Goal: Task Accomplishment & Management: Use online tool/utility

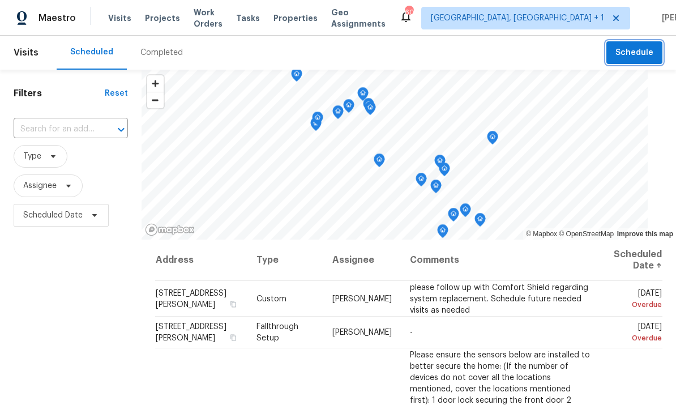
click at [631, 61] on button "Schedule" at bounding box center [635, 52] width 56 height 23
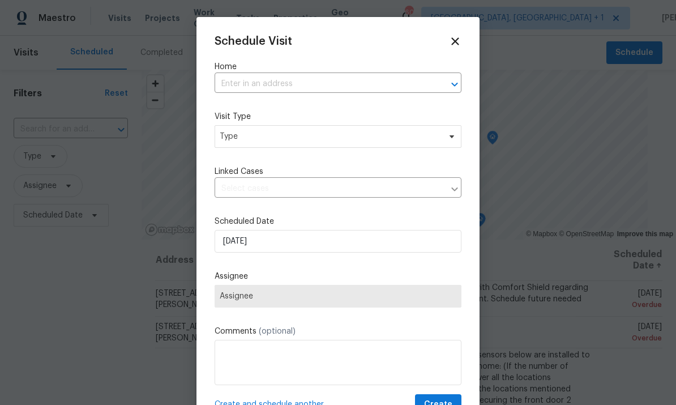
click at [263, 83] on input "text" at bounding box center [322, 84] width 215 height 18
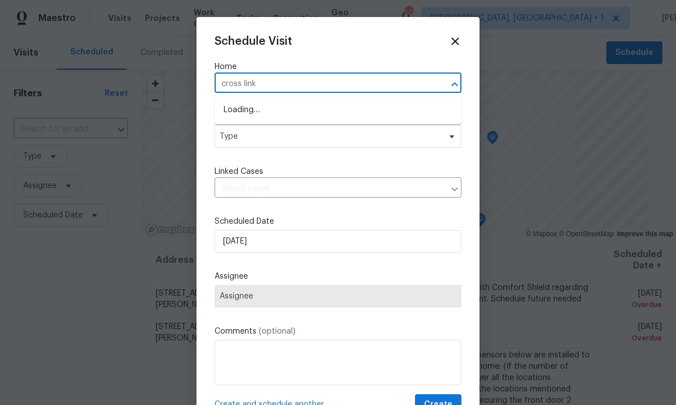
type input "cross link"
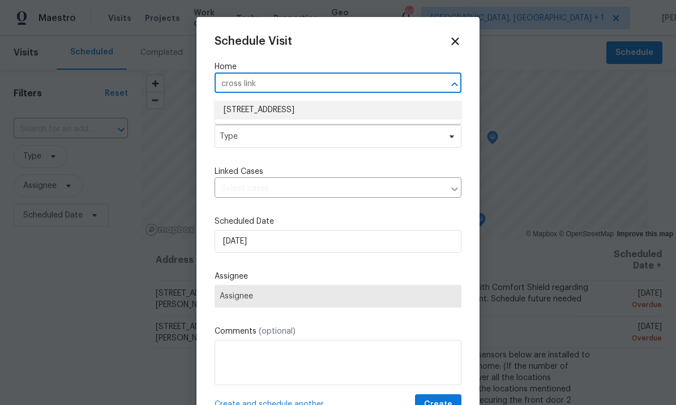
click at [311, 109] on li "[STREET_ADDRESS]" at bounding box center [338, 110] width 247 height 19
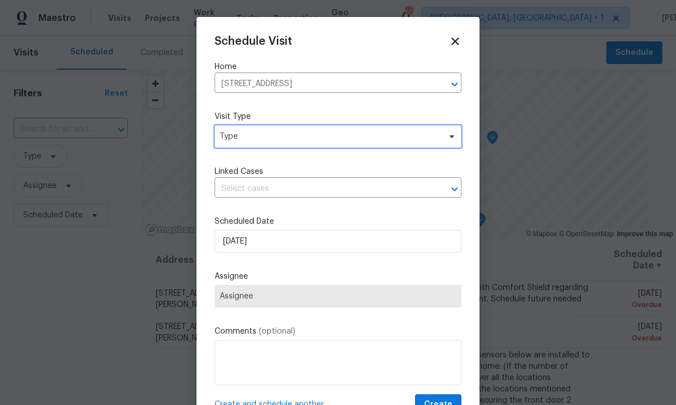
click at [443, 134] on span "Type" at bounding box center [338, 136] width 247 height 23
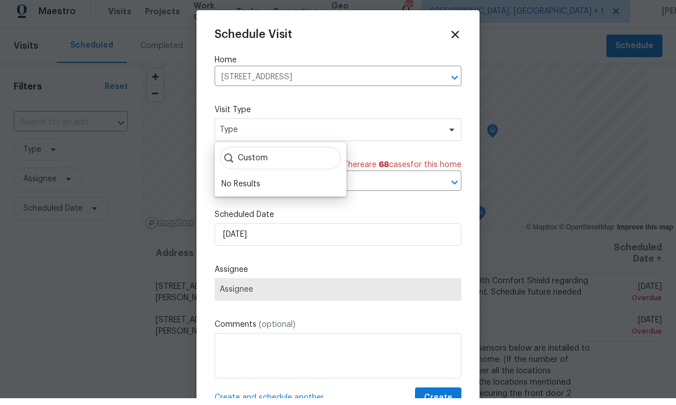
scroll to position [7, 0]
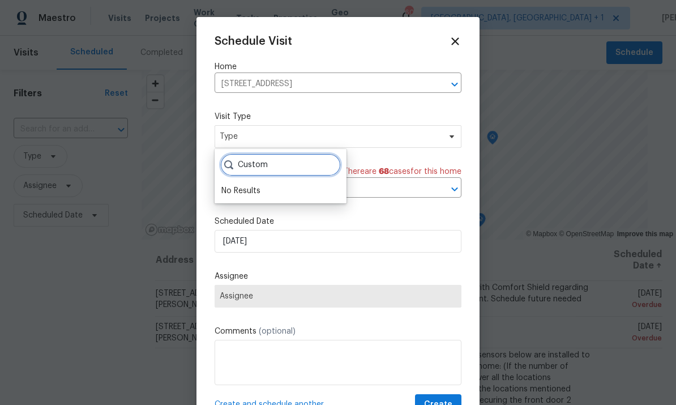
click at [280, 162] on input "Custom" at bounding box center [280, 164] width 121 height 23
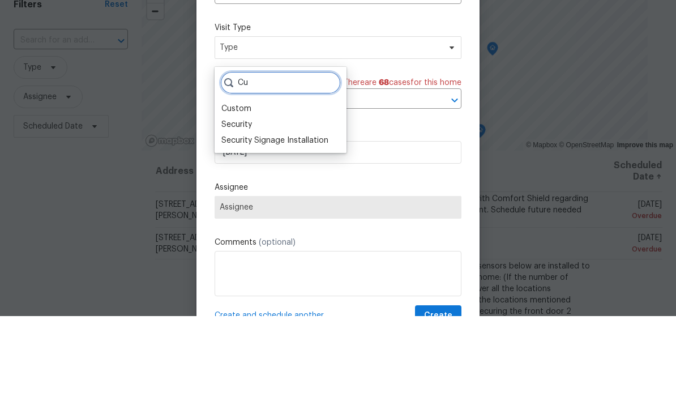
type input "C"
type input "Progress"
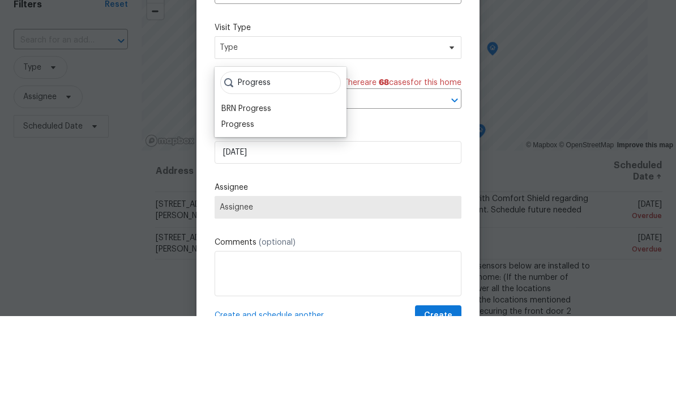
click at [241, 208] on div "Progress" at bounding box center [237, 213] width 33 height 11
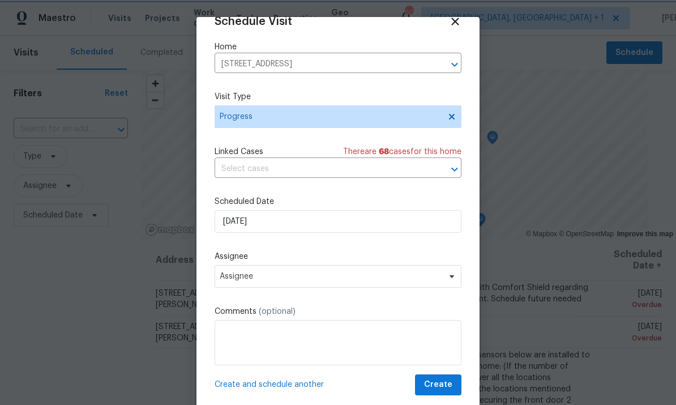
scroll to position [22, 0]
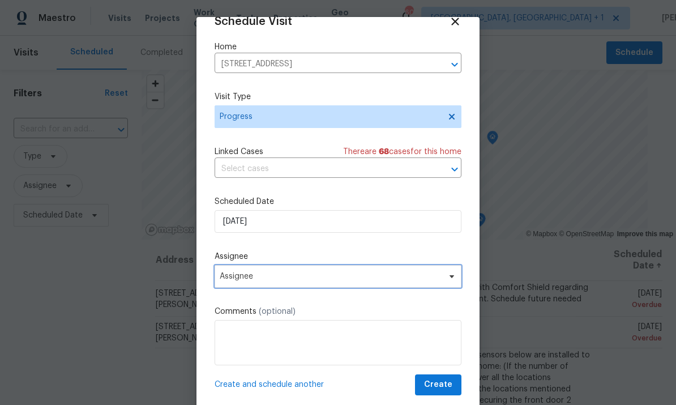
click at [443, 281] on span "Assignee" at bounding box center [338, 276] width 247 height 23
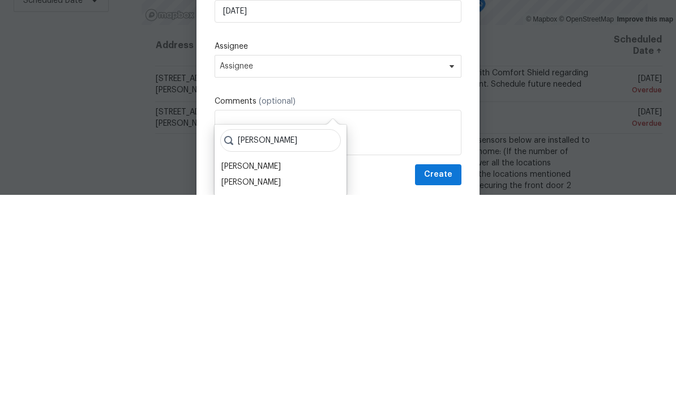
type input "[PERSON_NAME]"
click at [269, 371] on div "[PERSON_NAME]" at bounding box center [250, 376] width 59 height 11
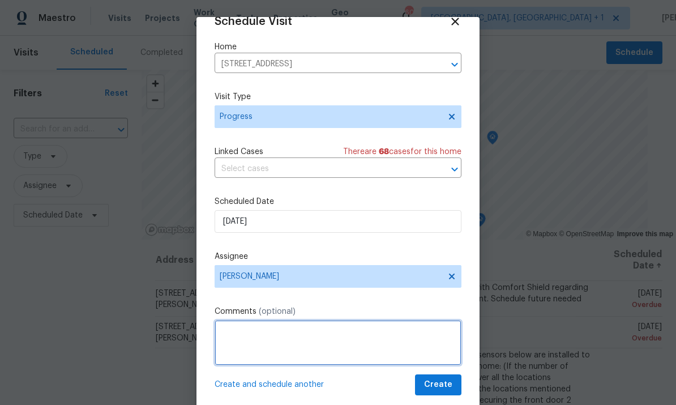
click at [270, 336] on textarea at bounding box center [338, 342] width 247 height 45
click at [432, 364] on textarea "Team meeting." at bounding box center [338, 342] width 247 height 45
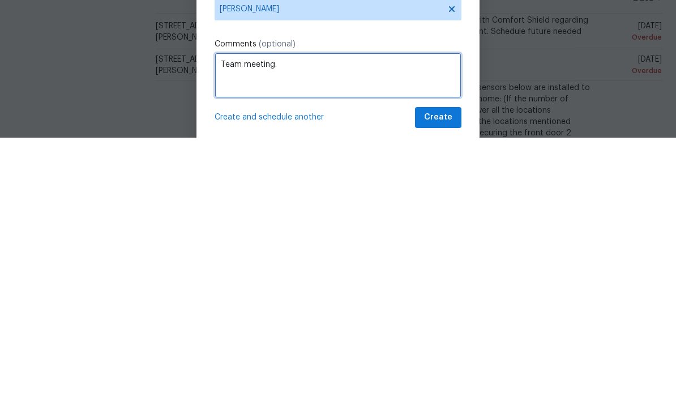
type textarea "Team meeting."
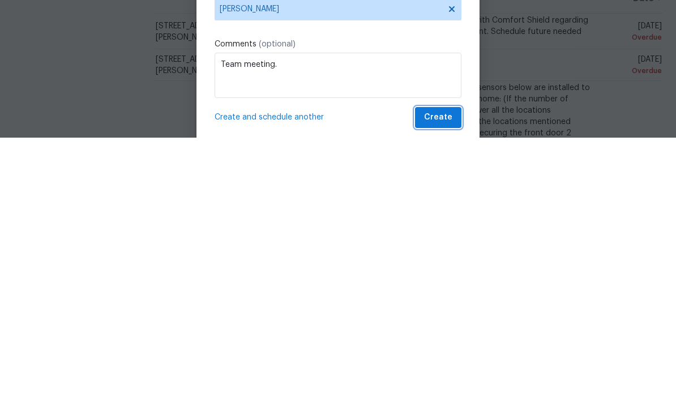
click at [445, 374] on button "Create" at bounding box center [438, 384] width 46 height 21
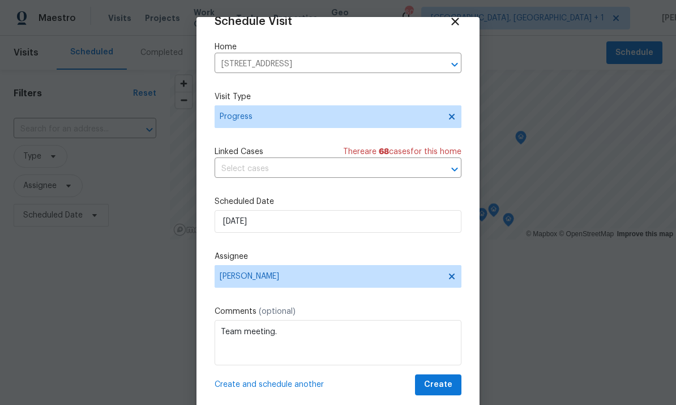
scroll to position [0, 0]
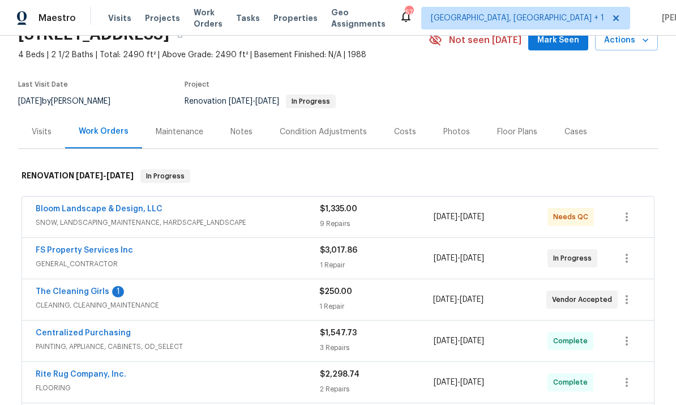
scroll to position [54, 0]
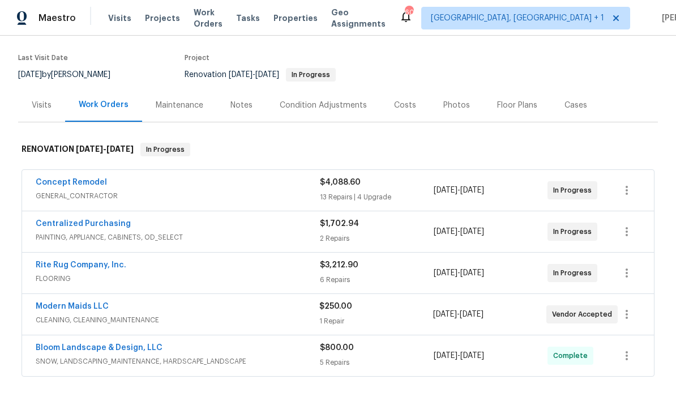
scroll to position [84, 0]
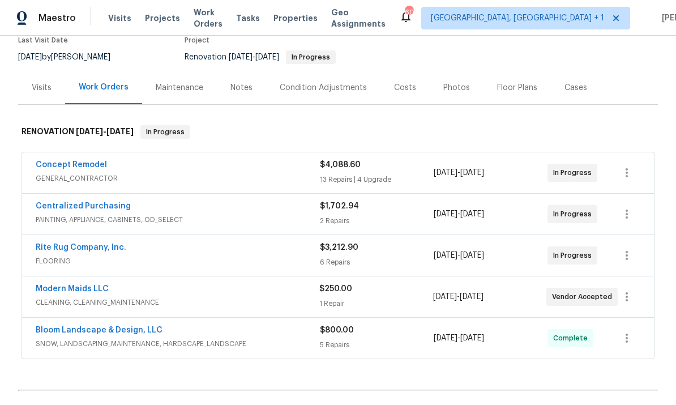
scroll to position [101, 0]
click at [95, 255] on span "FLOORING" at bounding box center [178, 260] width 284 height 11
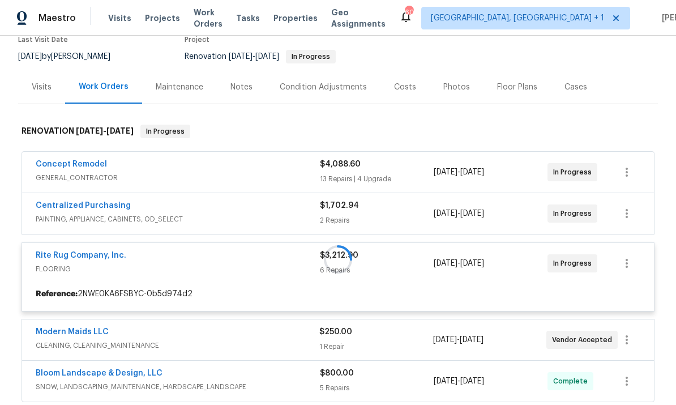
click at [86, 249] on div at bounding box center [338, 259] width 640 height 292
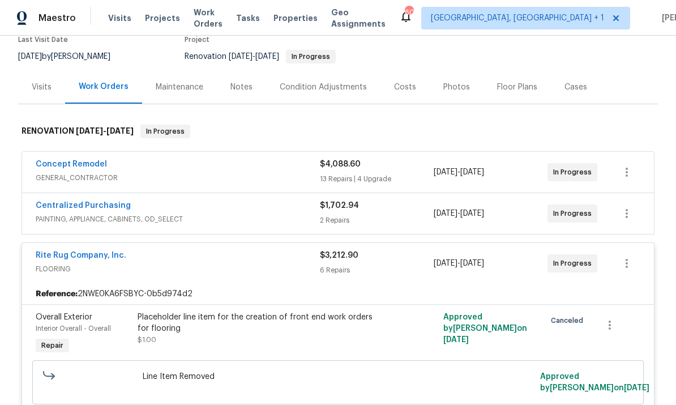
click at [82, 254] on link "Rite Rug Company, Inc." at bounding box center [81, 255] width 91 height 8
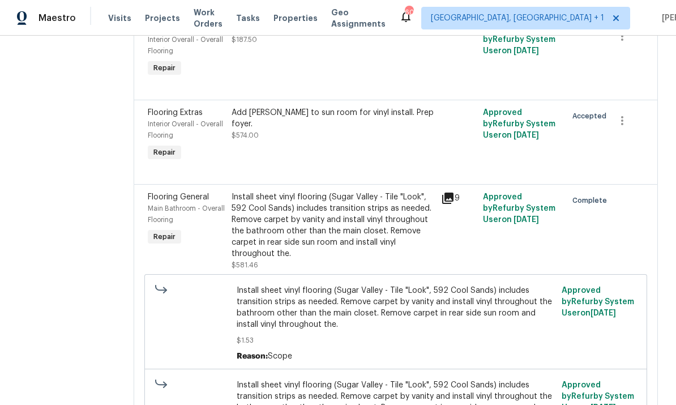
scroll to position [412, 0]
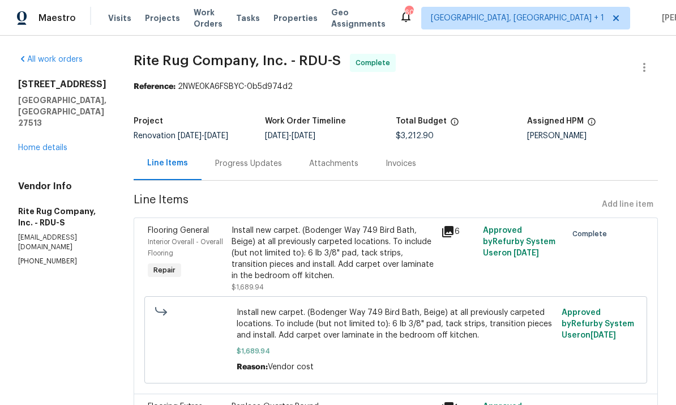
click at [52, 129] on div "201 W Wyatts Pond Ln Cary, NC 27513 Home details" at bounding box center [62, 116] width 88 height 75
click at [45, 144] on link "Home details" at bounding box center [42, 148] width 49 height 8
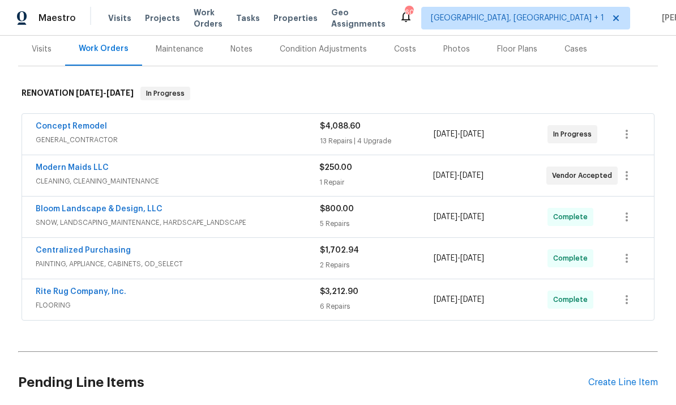
scroll to position [141, 0]
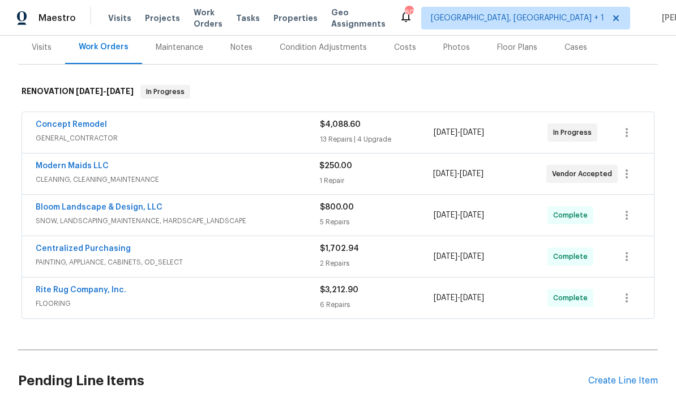
click at [1, 109] on div "Back to all projects 201 W Wyatts Pond Ln, Cary, NC 27513 3 Beds | 2 Baths | To…" at bounding box center [338, 220] width 676 height 369
